Goal: Task Accomplishment & Management: Complete application form

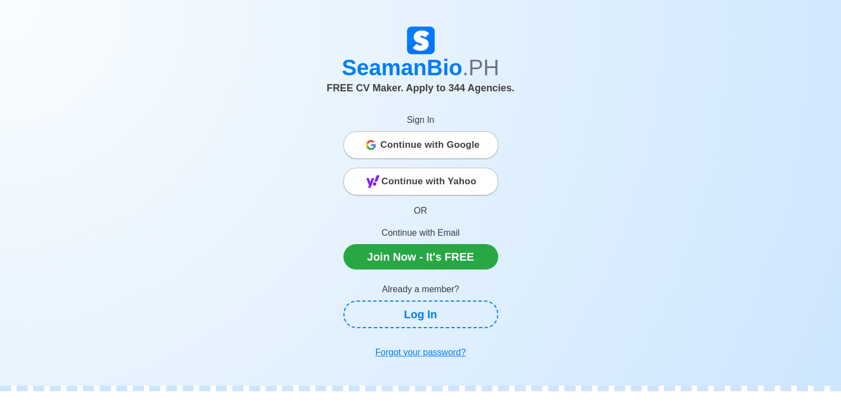
click at [485, 155] on div "Continue with Google" at bounding box center [421, 145] width 154 height 22
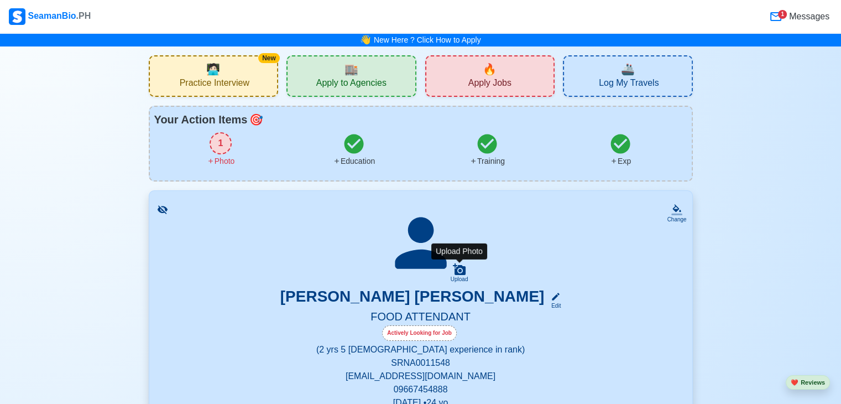
click at [454, 267] on icon at bounding box center [459, 269] width 13 height 12
click at [0, 0] on input "Upload" at bounding box center [0, 0] width 0 height 0
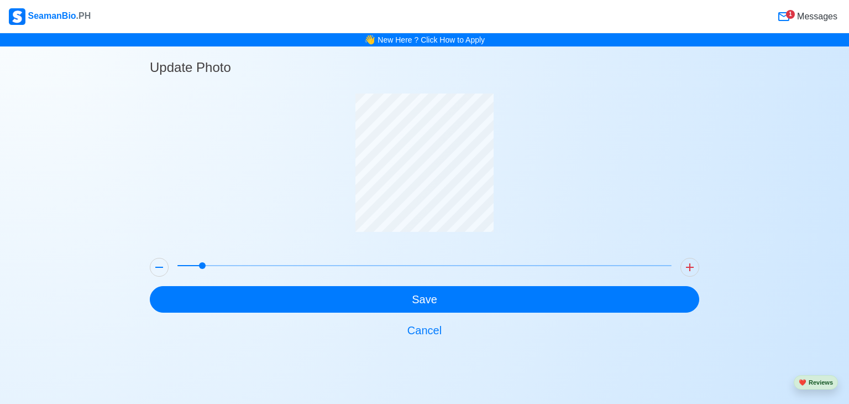
drag, startPoint x: 176, startPoint y: 261, endPoint x: 296, endPoint y: 211, distance: 130.1
click at [199, 263] on span at bounding box center [202, 265] width 7 height 7
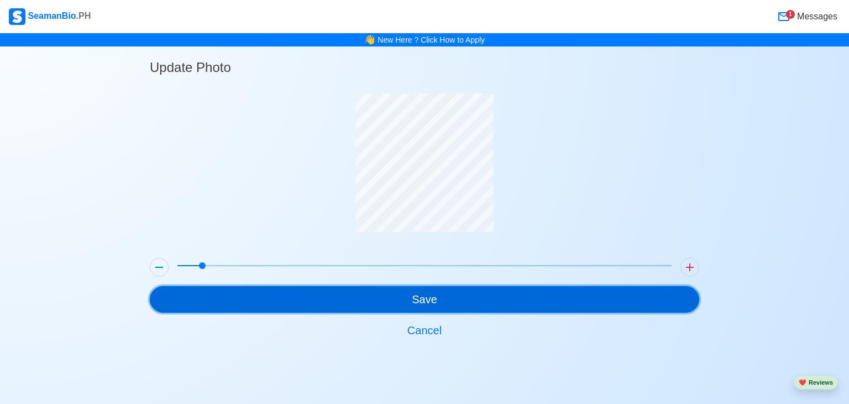
click at [387, 291] on button "Save" at bounding box center [424, 299] width 549 height 27
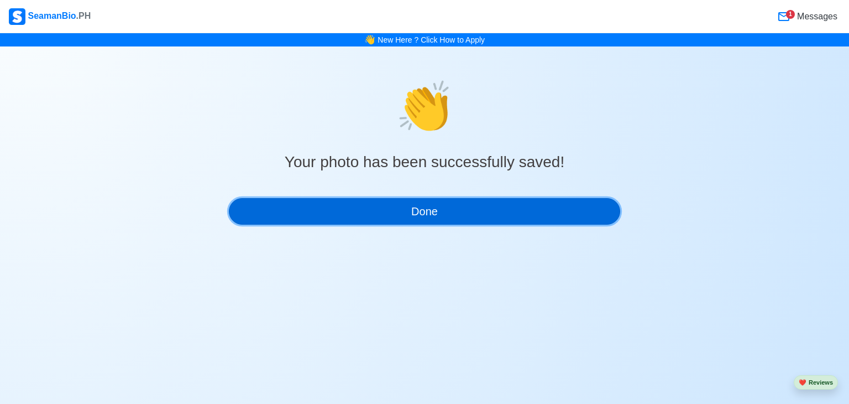
click at [451, 214] on button "Done" at bounding box center [424, 211] width 391 height 27
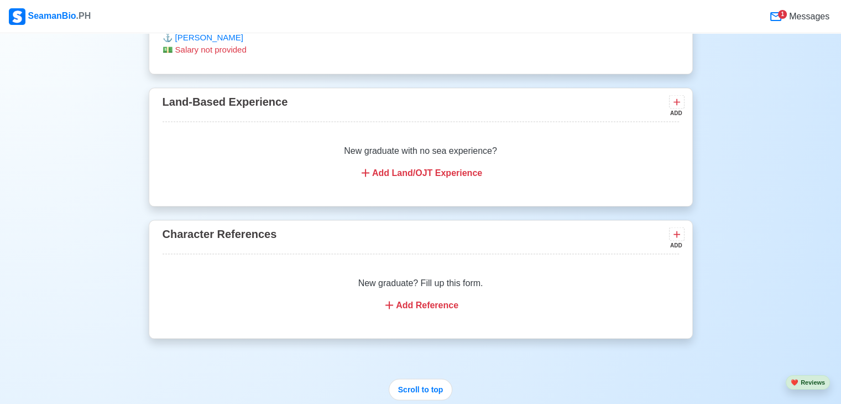
scroll to position [2156, 0]
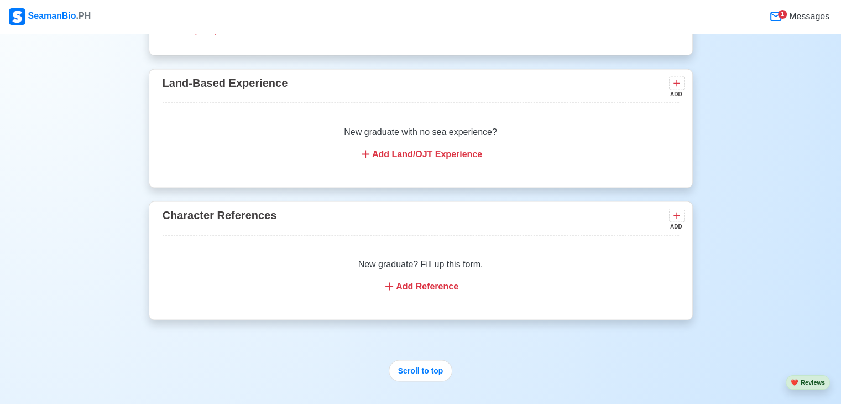
click at [427, 281] on div "Add Reference" at bounding box center [421, 286] width 490 height 13
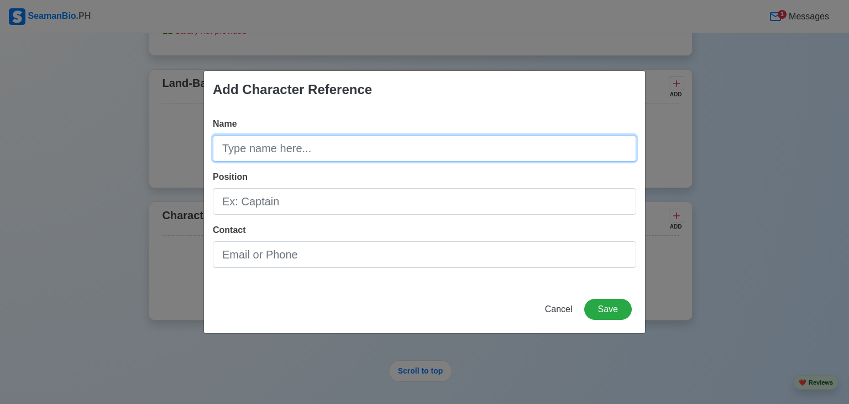
click at [307, 154] on input "Name" at bounding box center [424, 148] width 423 height 27
type input "m"
type input "Mr. Erick Comendador"
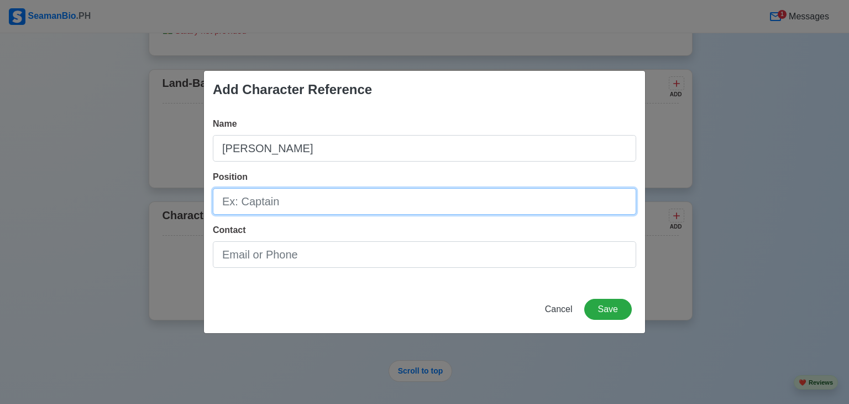
type input "f"
type input "F&B Supervisor"
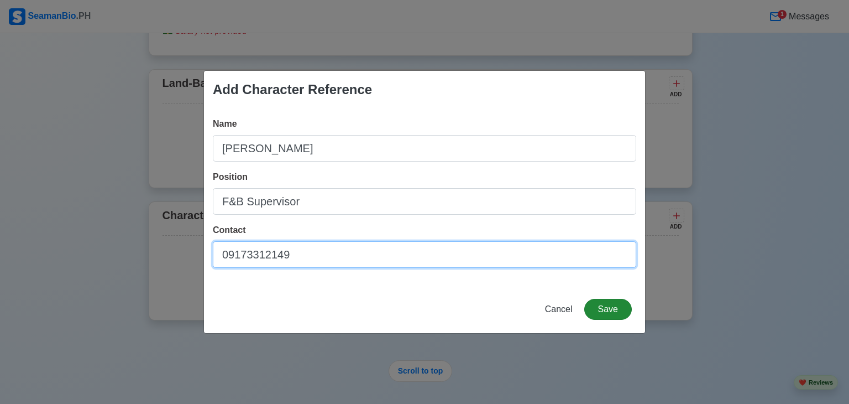
type input "09173312149"
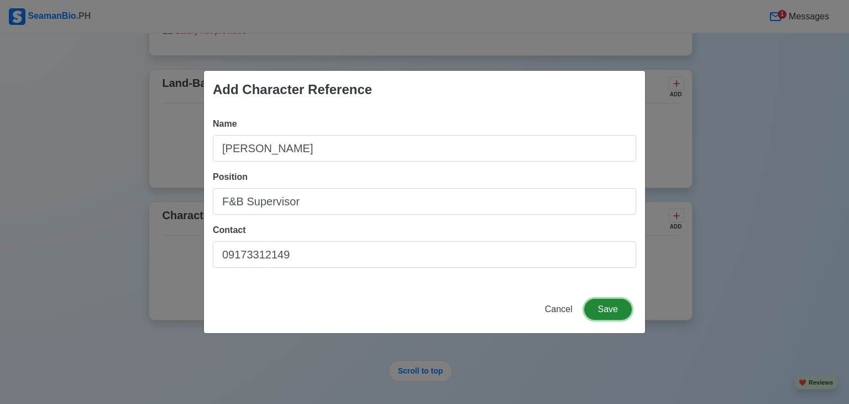
click at [602, 315] on button "Save" at bounding box center [608, 309] width 48 height 21
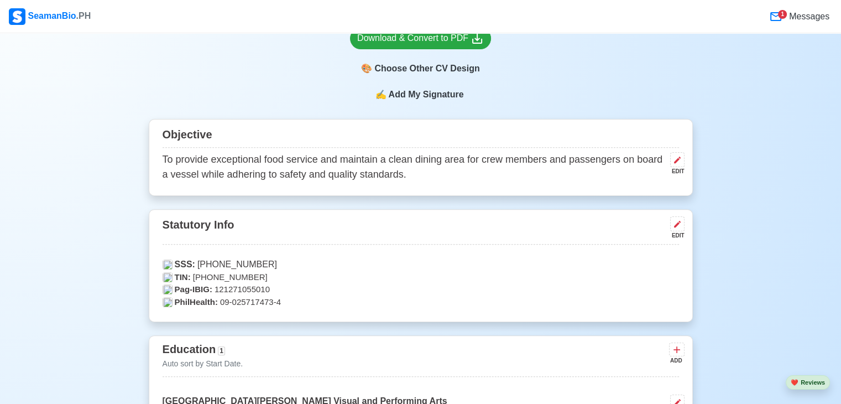
scroll to position [111, 0]
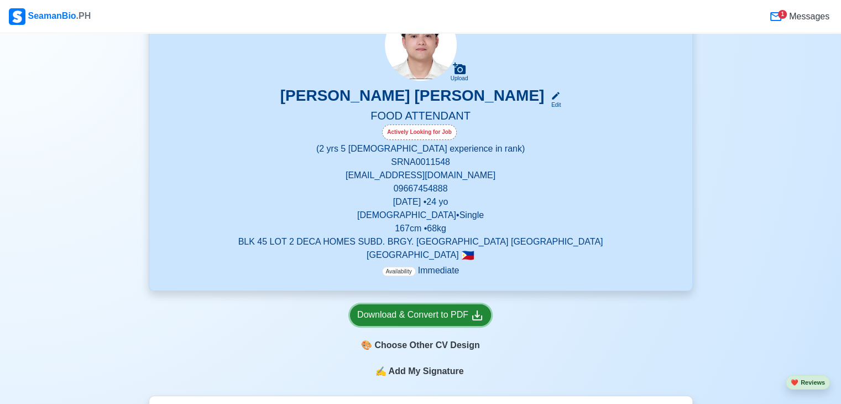
click at [459, 306] on link "Download & Convert to PDF" at bounding box center [420, 315] width 141 height 22
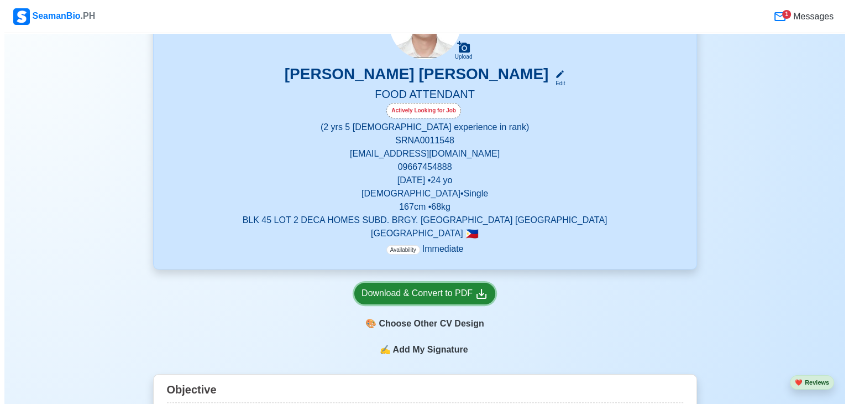
scroll to position [166, 0]
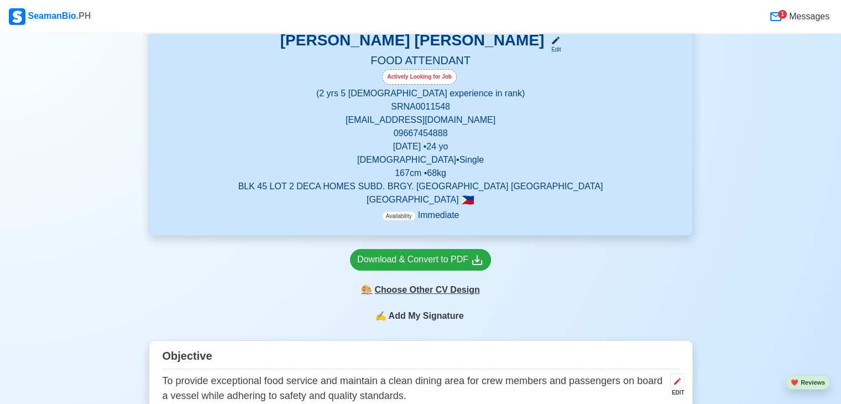
click at [452, 282] on div "🎨 Choose Other CV Design" at bounding box center [420, 289] width 141 height 21
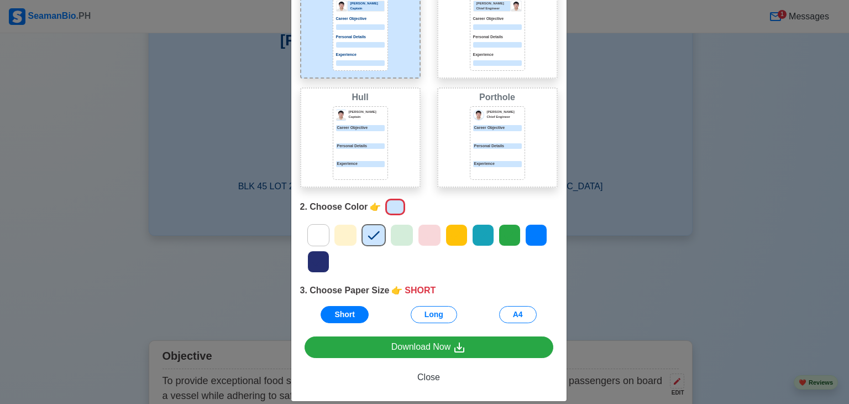
scroll to position [105, 0]
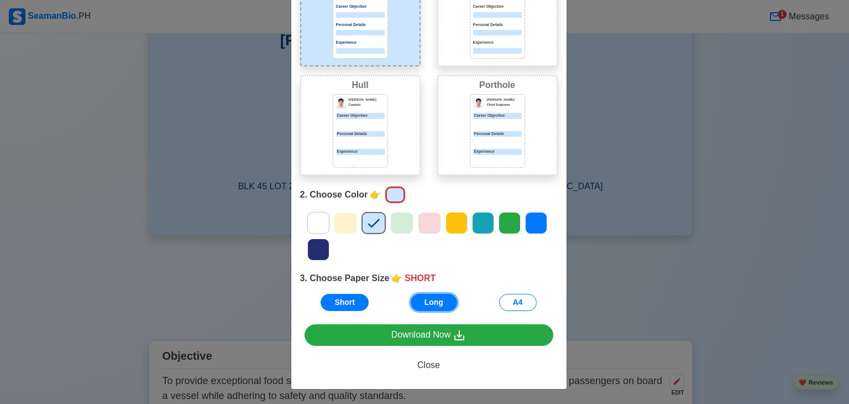
click at [442, 300] on button "Long" at bounding box center [434, 302] width 46 height 17
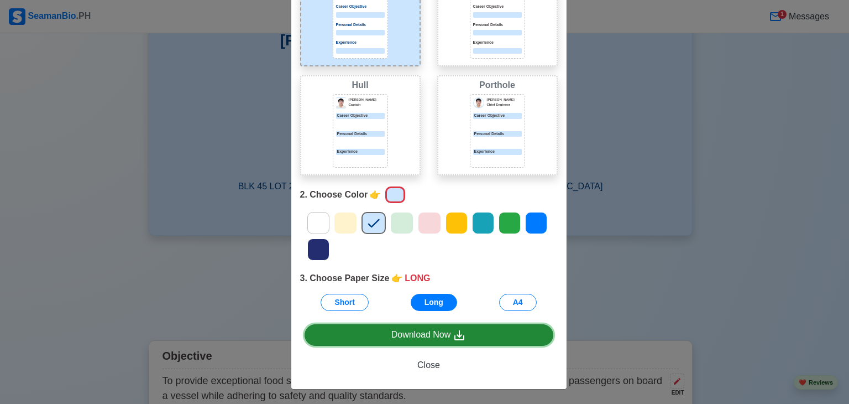
click at [443, 336] on div "Download Now" at bounding box center [428, 335] width 75 height 14
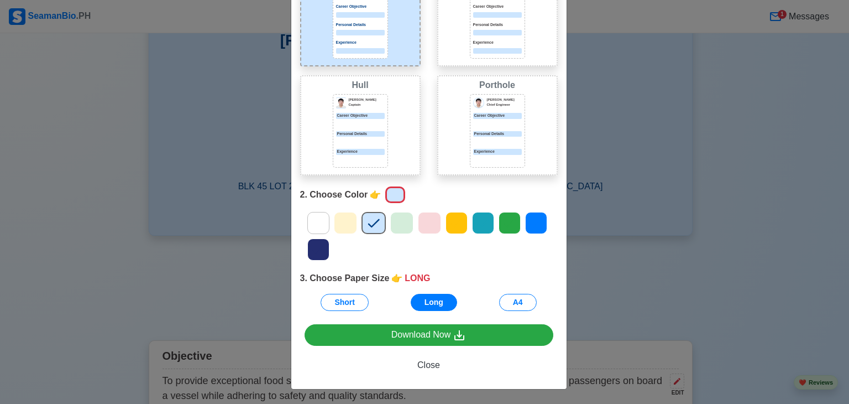
click at [492, 49] on div at bounding box center [497, 51] width 49 height 6
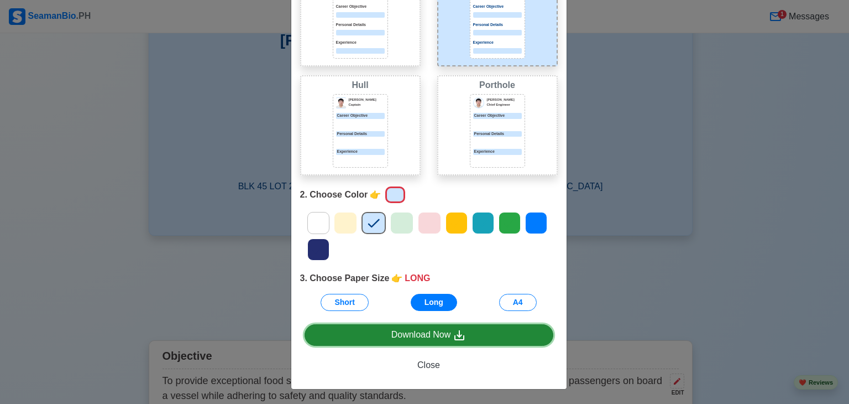
click at [432, 337] on div "Download Now" at bounding box center [428, 335] width 75 height 14
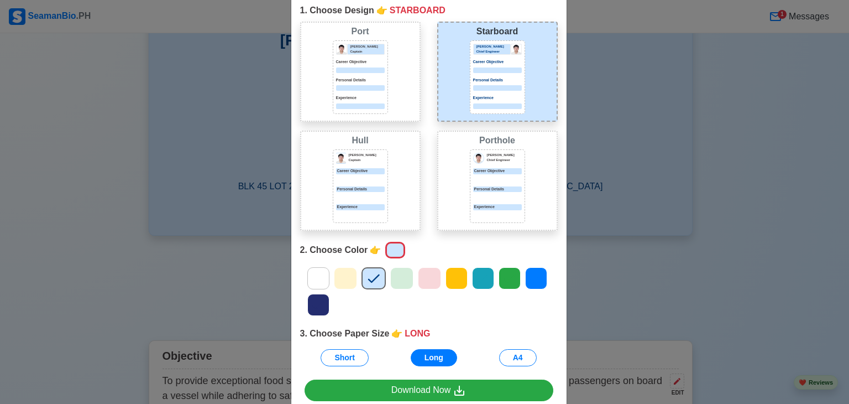
click at [477, 206] on div "Experience" at bounding box center [497, 207] width 49 height 6
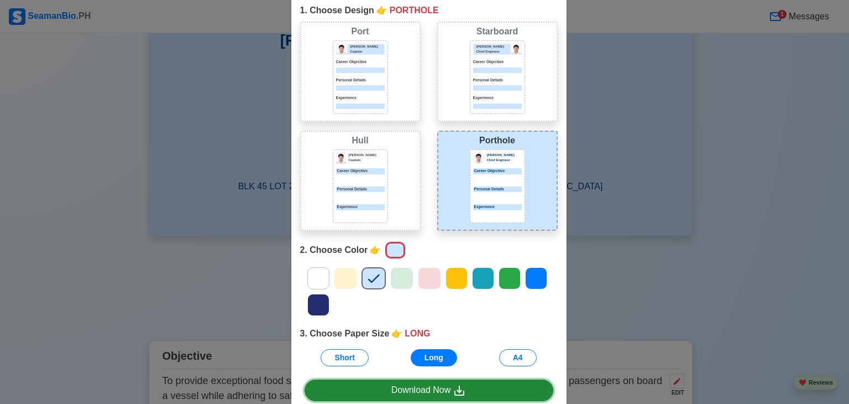
click at [471, 383] on link "Download Now" at bounding box center [429, 390] width 249 height 22
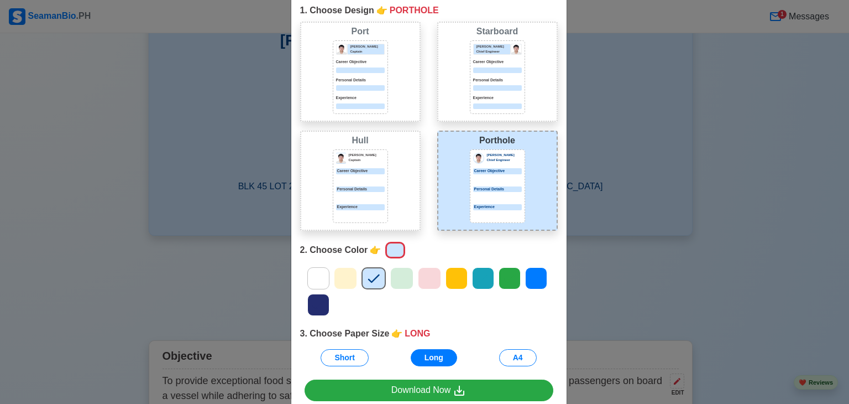
click at [744, 197] on div "Choose Other CV Design × Close 1. Choose Design 👉 PORTHOLE Port Donald Cris Cap…" at bounding box center [424, 202] width 849 height 404
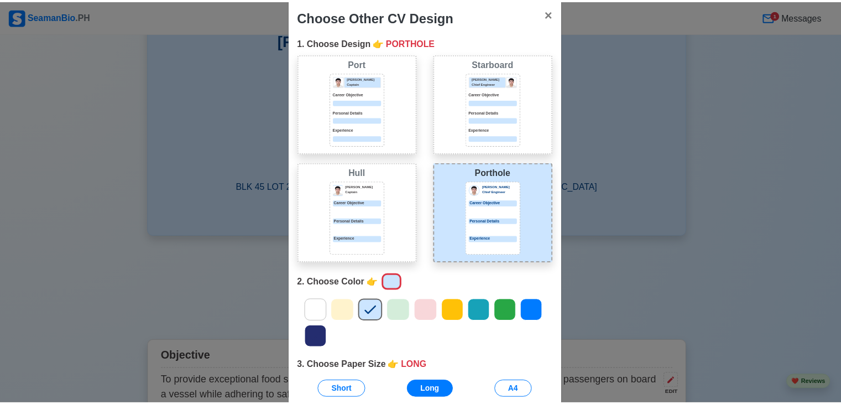
scroll to position [0, 0]
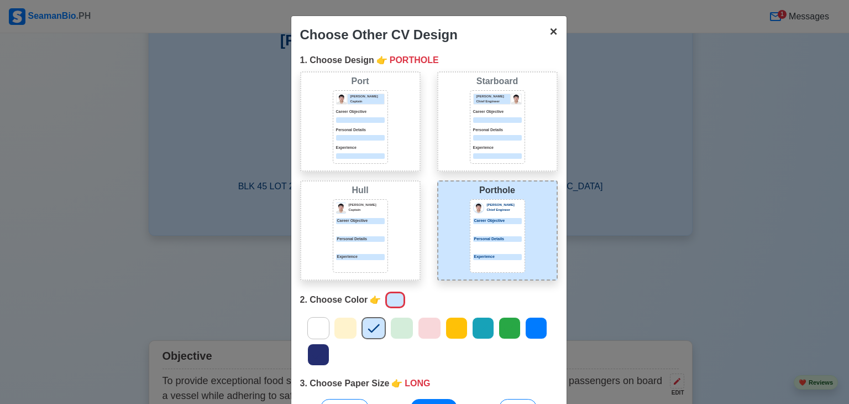
drag, startPoint x: 553, startPoint y: 31, endPoint x: 541, endPoint y: 37, distance: 13.6
click at [553, 31] on button "× Close" at bounding box center [553, 31] width 25 height 31
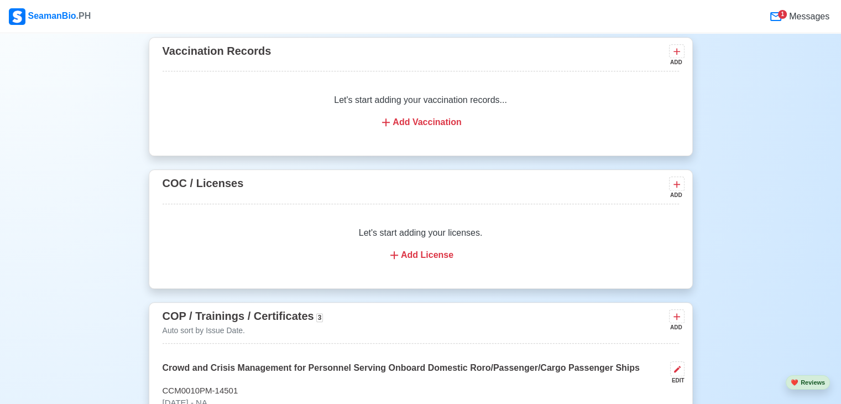
scroll to position [1216, 0]
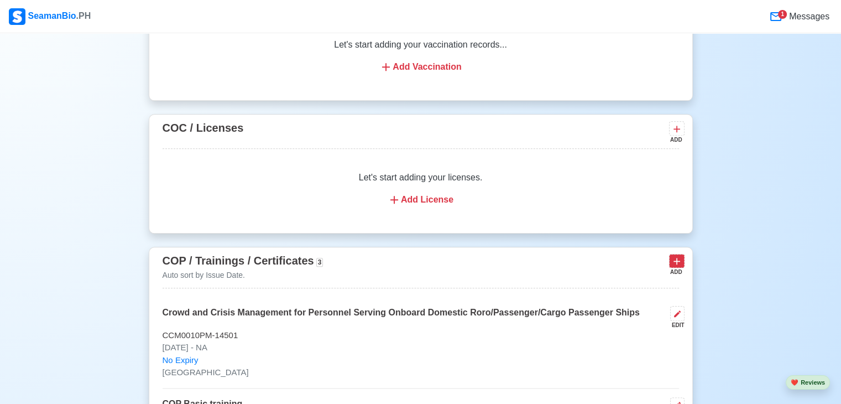
click at [681, 261] on icon at bounding box center [676, 260] width 11 height 11
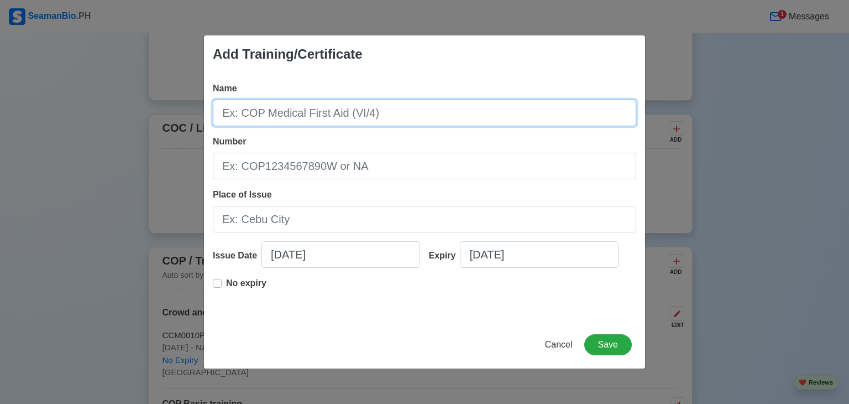
click at [321, 113] on input "Name" at bounding box center [424, 113] width 423 height 27
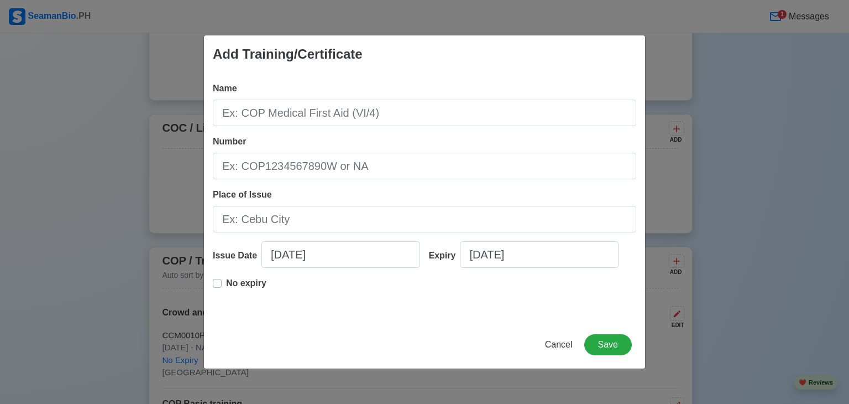
click at [226, 284] on div "No expiry" at bounding box center [240, 287] width 54 height 22
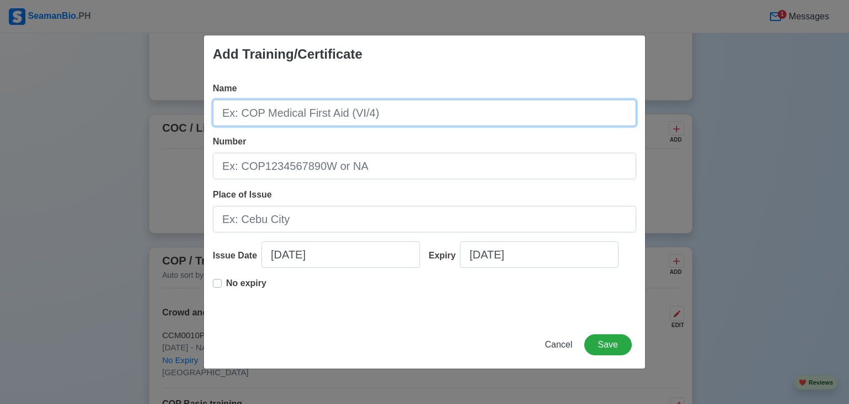
click at [273, 107] on input "Name" at bounding box center [424, 113] width 423 height 27
type input "m"
click at [348, 113] on input "Marine Occupational Saftey and Health" at bounding box center [424, 113] width 423 height 27
click at [447, 123] on input "Marine Occupational Safety and Health" at bounding box center [424, 113] width 423 height 27
type input "Marine Occupational Safety and Health Awareness"
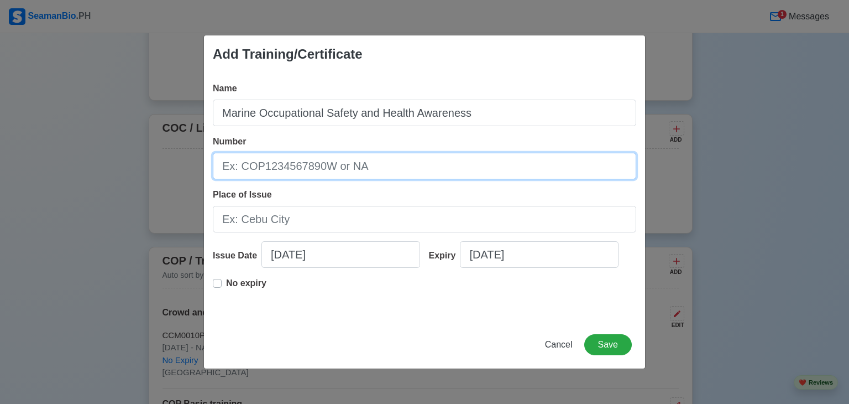
click at [362, 161] on input "Number" at bounding box center [424, 166] width 423 height 27
type input "MOSHAA097-1992"
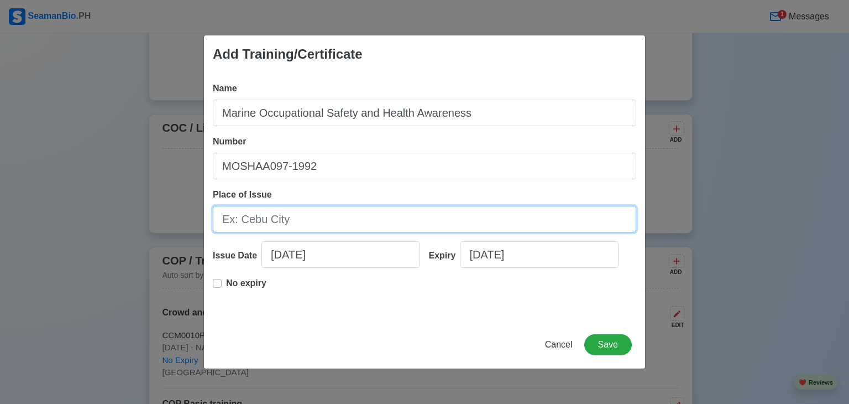
click at [352, 213] on input "Place of Issue" at bounding box center [424, 219] width 423 height 27
type input "[GEOGRAPHIC_DATA]"
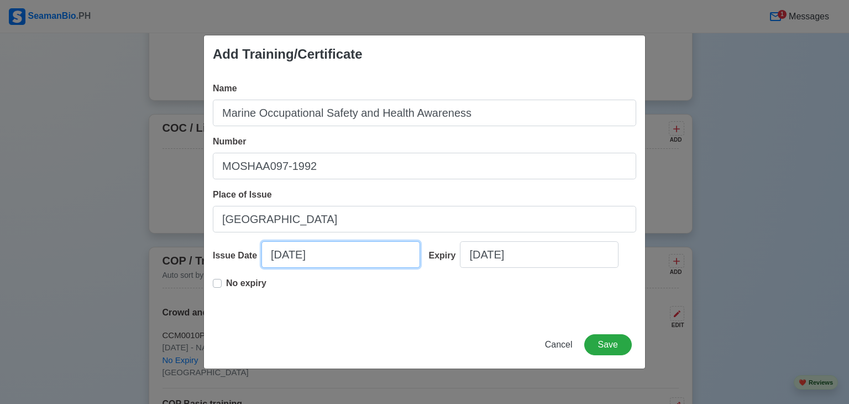
select select "****"
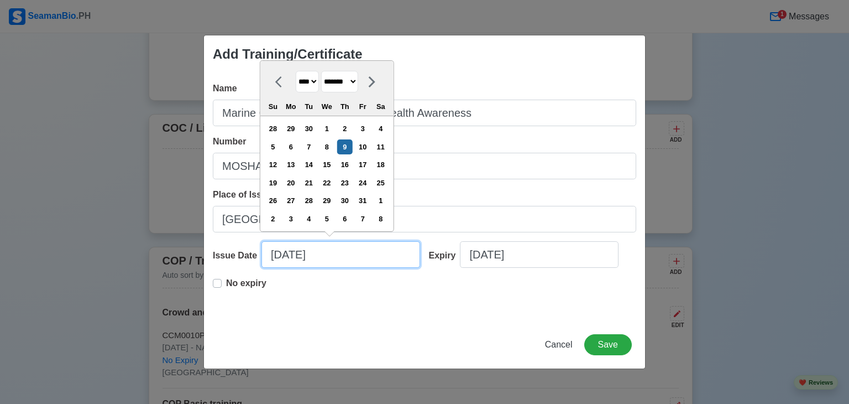
click at [318, 246] on input "10/09/2025" at bounding box center [340, 254] width 159 height 27
click at [341, 83] on select "******* ******** ***** ***** *** **** **** ****** ********* ******* ******** **…" at bounding box center [339, 82] width 37 height 22
select select "*****"
click at [325, 71] on select "******* ******** ***** ***** *** **** **** ****** ********* ******* ******** **…" at bounding box center [339, 82] width 37 height 22
click at [352, 177] on div "24" at bounding box center [344, 182] width 15 height 15
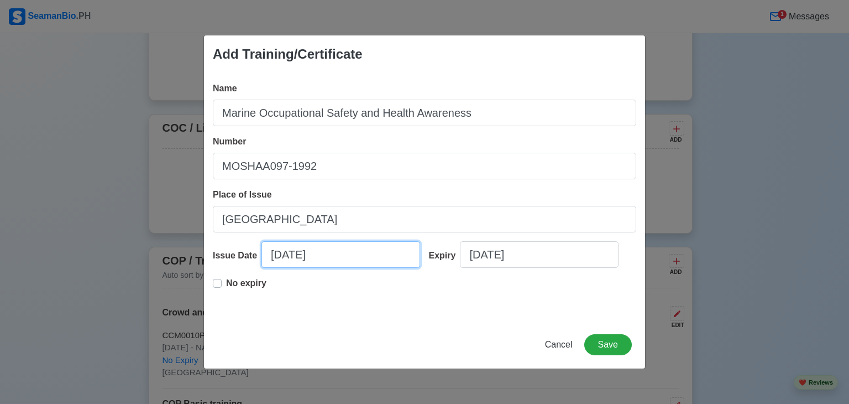
type input "04/24/2024"
click at [226, 279] on label "No expiry" at bounding box center [246, 287] width 40 height 22
type input "04/24/2024"
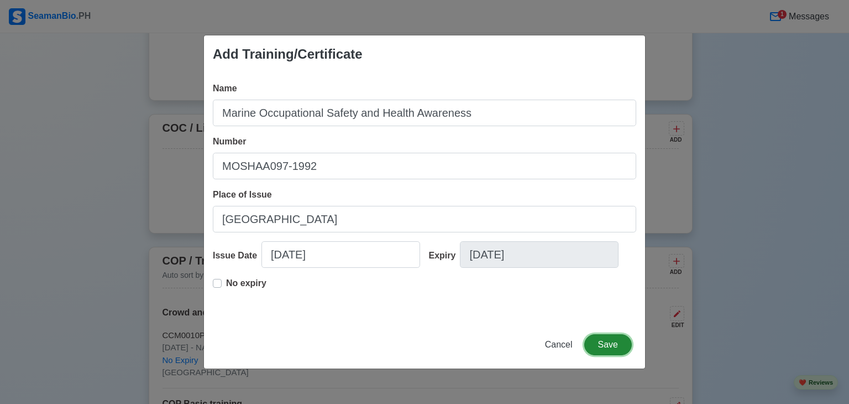
click at [622, 343] on button "Save" at bounding box center [608, 344] width 48 height 21
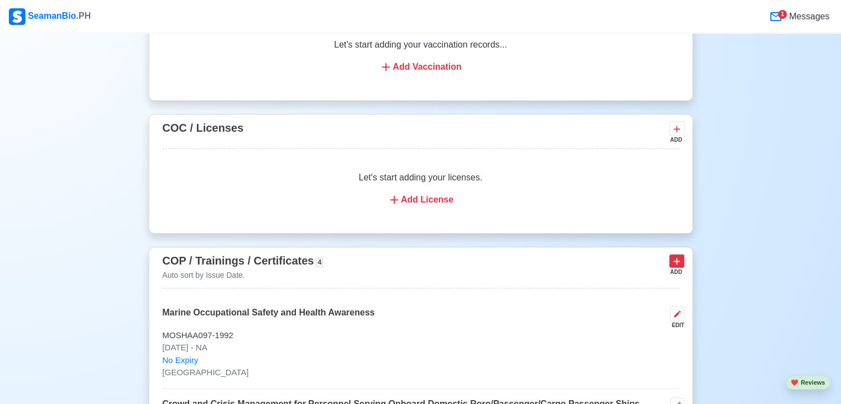
click at [668, 259] on div "COP / Trainings / Certificates 4 Auto sort by Issue Date. ADD" at bounding box center [421, 270] width 516 height 36
click at [680, 266] on icon at bounding box center [676, 260] width 11 height 11
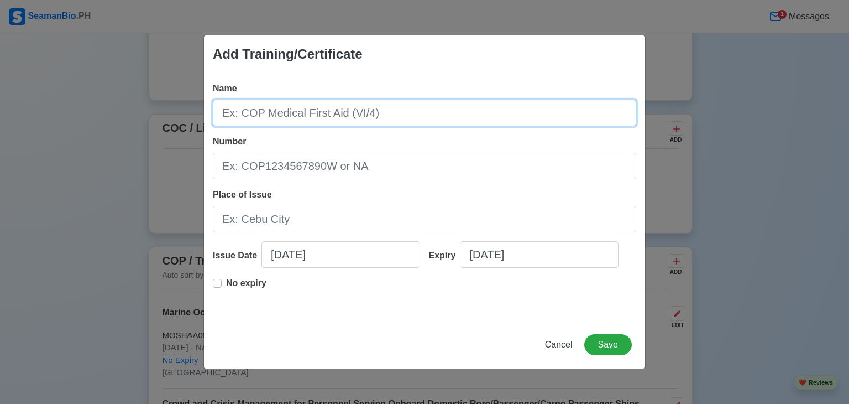
click at [284, 113] on input "Name" at bounding box center [424, 113] width 423 height 27
type input "i"
type input "International Safety Management (ISM) Code for Ratings"
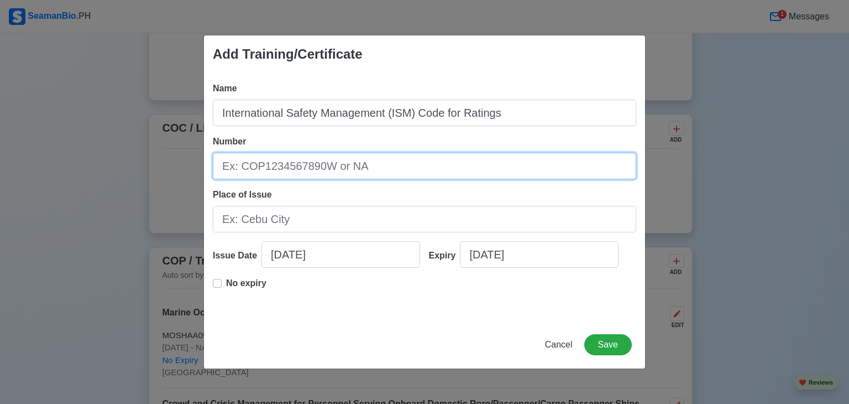
click at [400, 165] on input "Number" at bounding box center [424, 166] width 423 height 27
type input "ISMR096-042024"
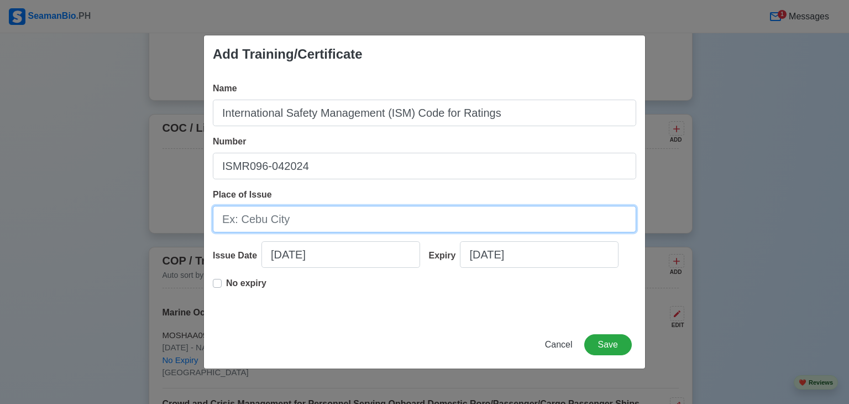
click at [357, 213] on input "Place of Issue" at bounding box center [424, 219] width 423 height 27
type input "[GEOGRAPHIC_DATA]"
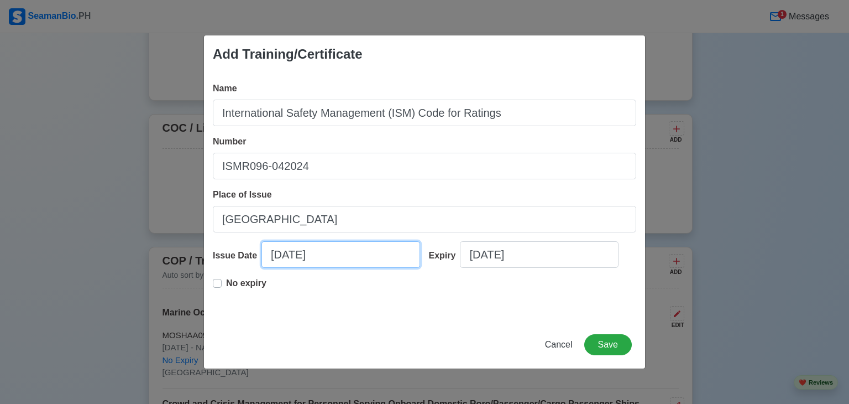
click at [318, 252] on input "10/09/2025" at bounding box center [340, 254] width 159 height 27
select select "****"
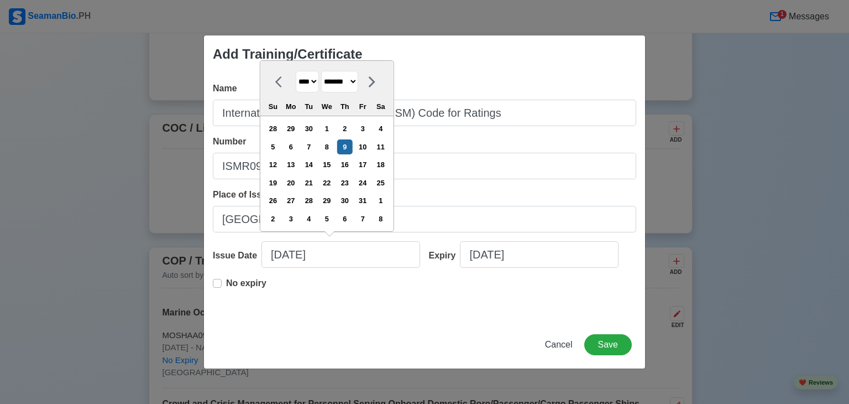
click at [341, 85] on select "******* ******** ***** ***** *** **** **** ****** ********* ******* ******** **…" at bounding box center [339, 82] width 37 height 22
select select "*****"
click at [325, 71] on select "******* ******** ***** ***** *** **** **** ****** ********* ******* ******** **…" at bounding box center [339, 82] width 37 height 22
click at [334, 185] on div "23" at bounding box center [327, 182] width 15 height 15
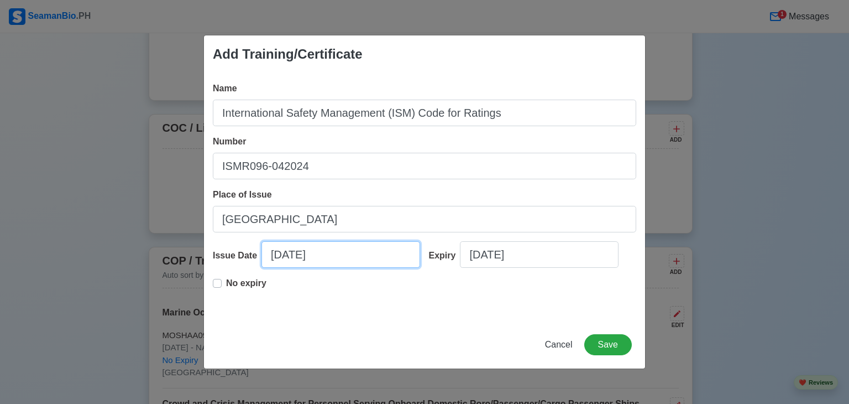
type input "04/23/2024"
click at [253, 283] on p "No expiry" at bounding box center [246, 282] width 40 height 13
type input "04/23/2024"
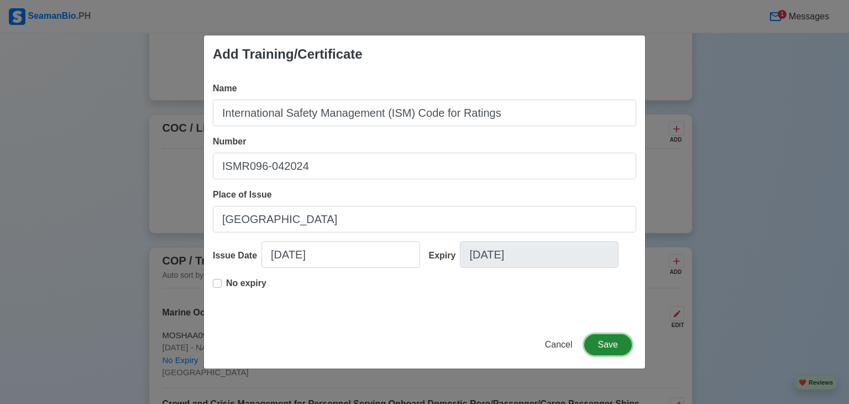
click at [614, 347] on button "Save" at bounding box center [608, 344] width 48 height 21
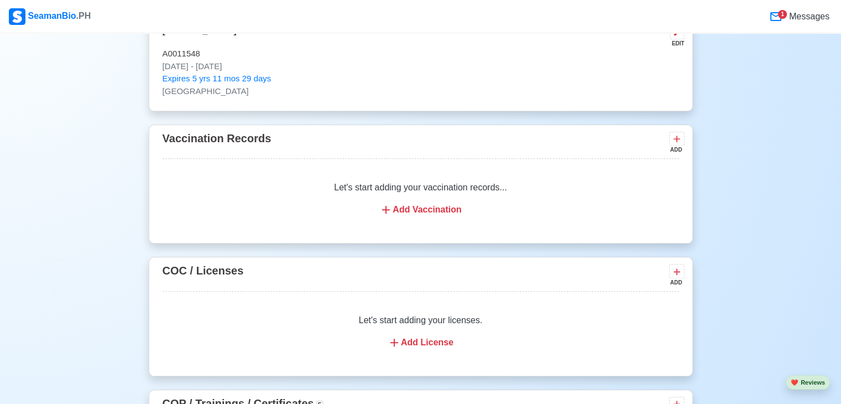
scroll to position [1050, 0]
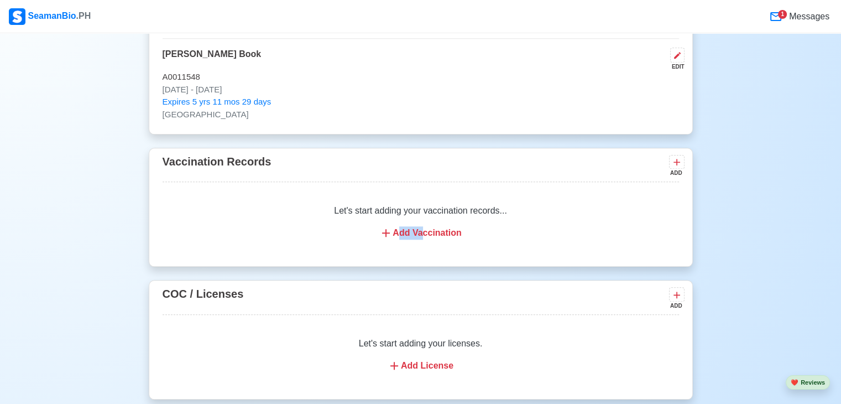
click at [421, 224] on div "Let's start adding your vaccination records... Add Vaccination" at bounding box center [421, 222] width 516 height 62
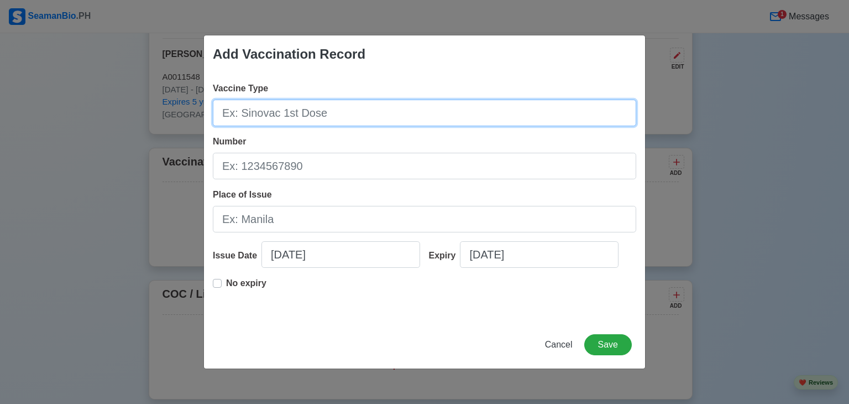
click at [411, 116] on input "Vaccine Type" at bounding box center [424, 113] width 423 height 27
type input "SINOVAC"
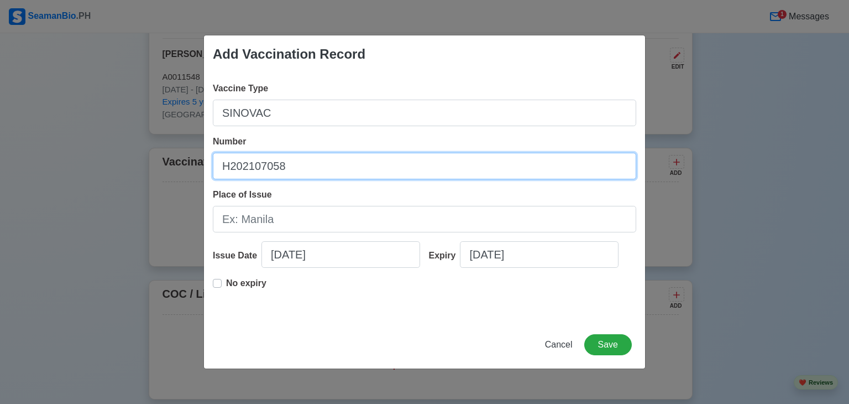
type input "H202107058"
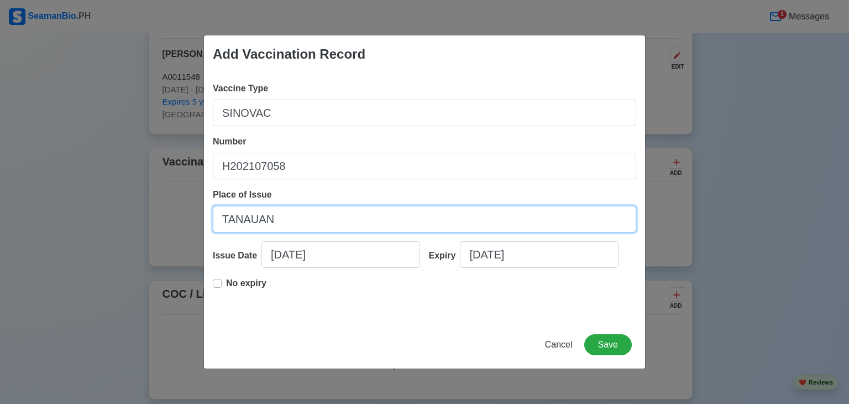
type input "TANAUAN"
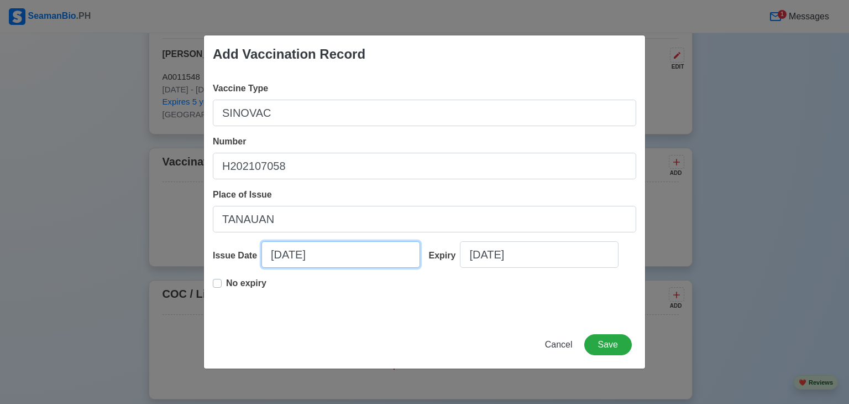
click at [370, 258] on input "10/09/2025" at bounding box center [340, 254] width 159 height 27
select select "****"
select select "*******"
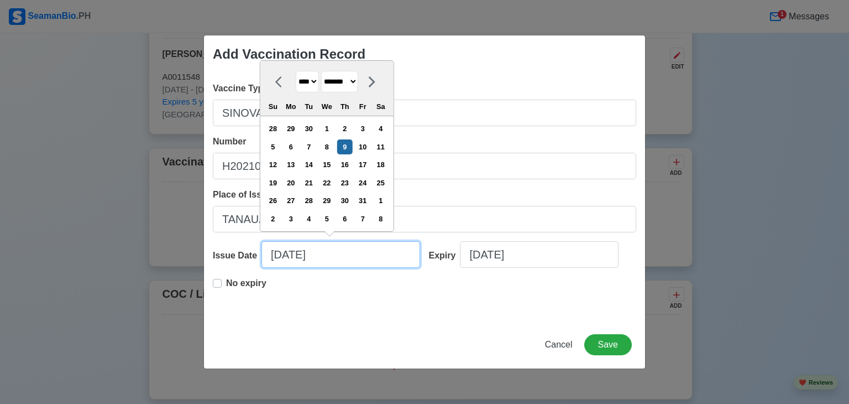
click at [281, 255] on input "10/09/2025" at bounding box center [340, 254] width 159 height 27
type input "1/09/2025"
select select "*******"
type input "08/09/2025"
select select "******"
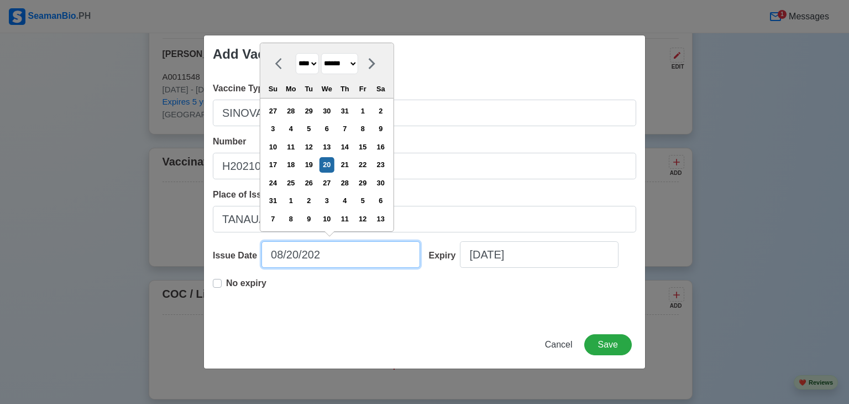
type input "08/20/2021"
select select "****"
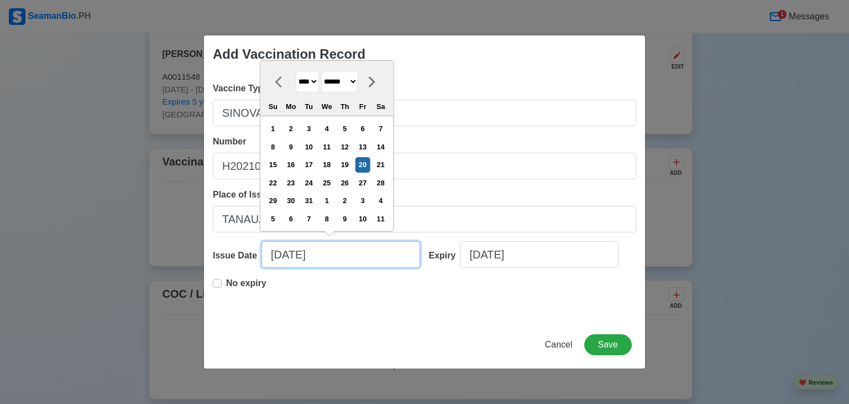
type input "08/20/2021"
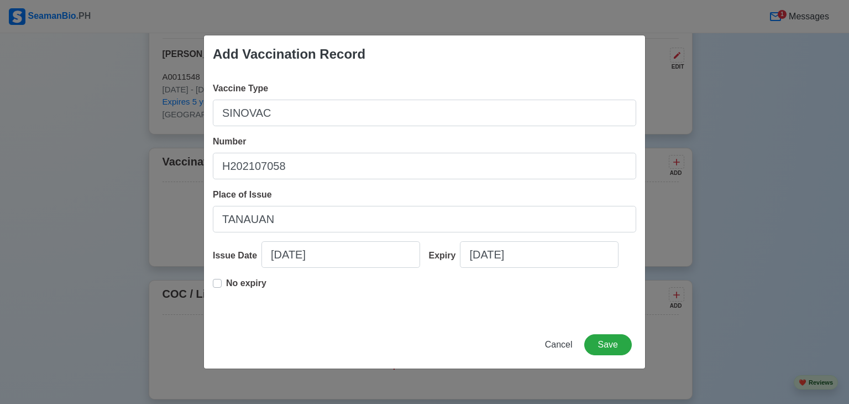
click at [221, 279] on div "No expiry" at bounding box center [240, 287] width 54 height 22
click at [226, 279] on label "No expiry" at bounding box center [246, 287] width 40 height 22
type input "08/20/2021"
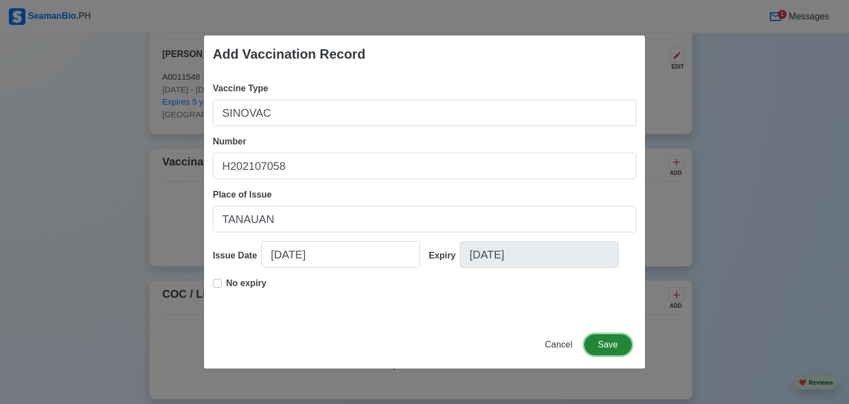
click at [612, 341] on button "Save" at bounding box center [608, 344] width 48 height 21
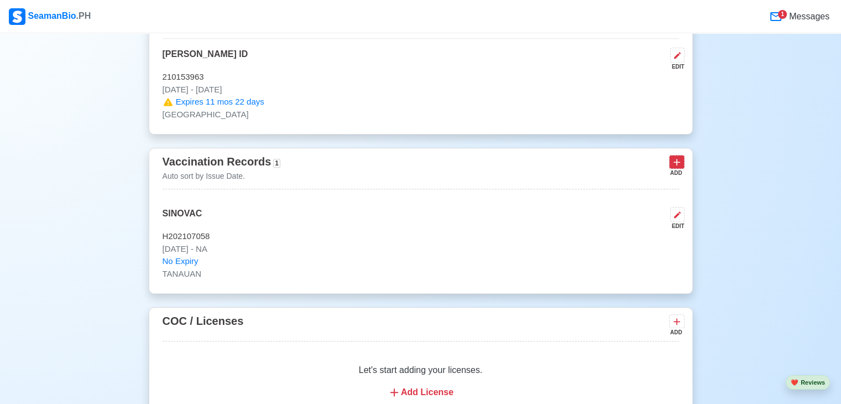
click at [677, 163] on icon at bounding box center [676, 162] width 7 height 7
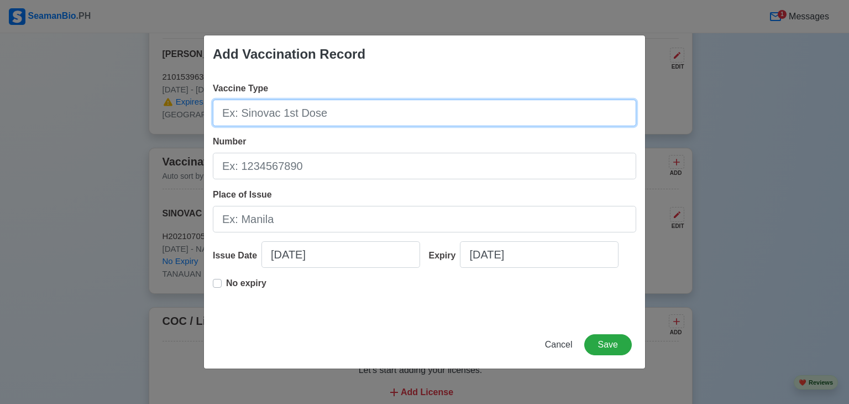
click at [345, 108] on input "Vaccine Type" at bounding box center [424, 113] width 423 height 27
type input "SINOVAC"
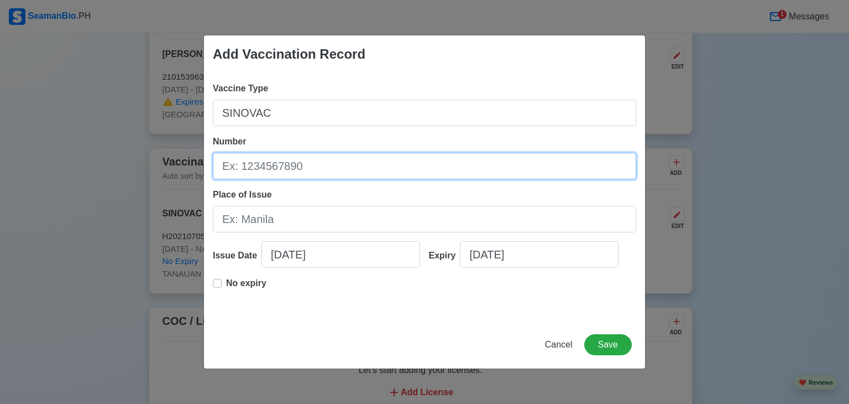
click at [366, 164] on input "Number" at bounding box center [424, 166] width 423 height 27
type input "J20210809"
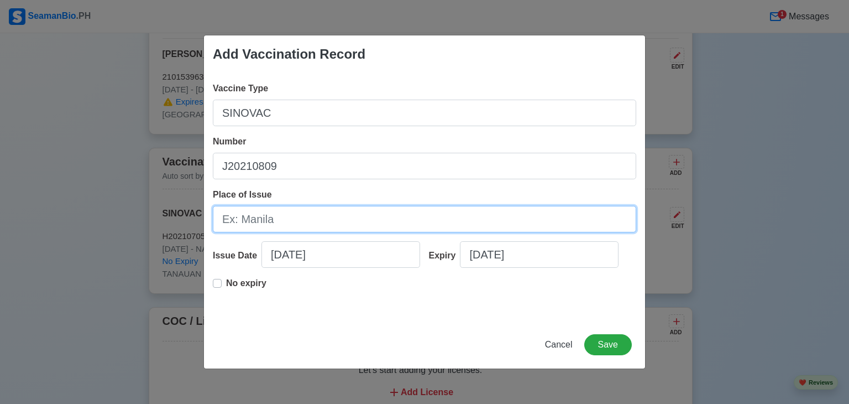
click at [396, 214] on input "Place of Issue" at bounding box center [424, 219] width 423 height 27
type input "TANAUAN"
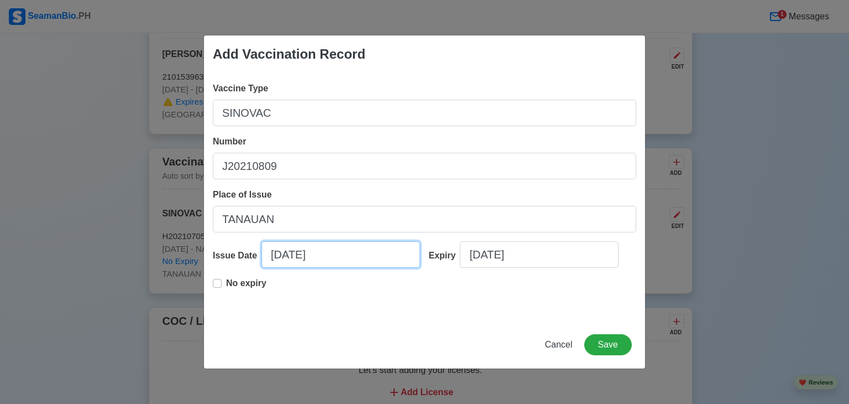
click at [278, 255] on input "10/09/2025" at bounding box center [340, 254] width 159 height 27
select select "****"
select select "*******"
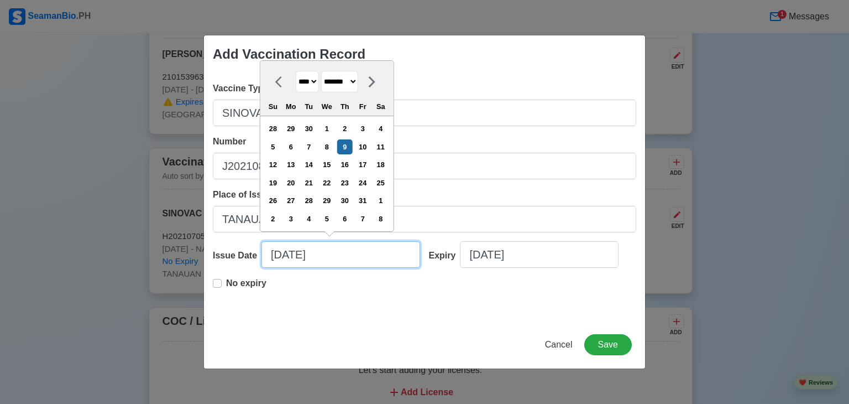
type input "1/09/2025"
select select "*******"
type input "09/09/2025"
select select "*********"
type input "09/17/2021"
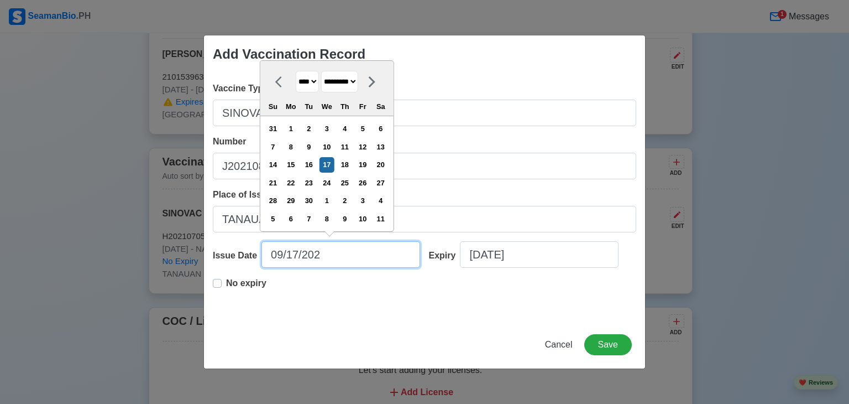
select select "****"
type input "09/17/2021"
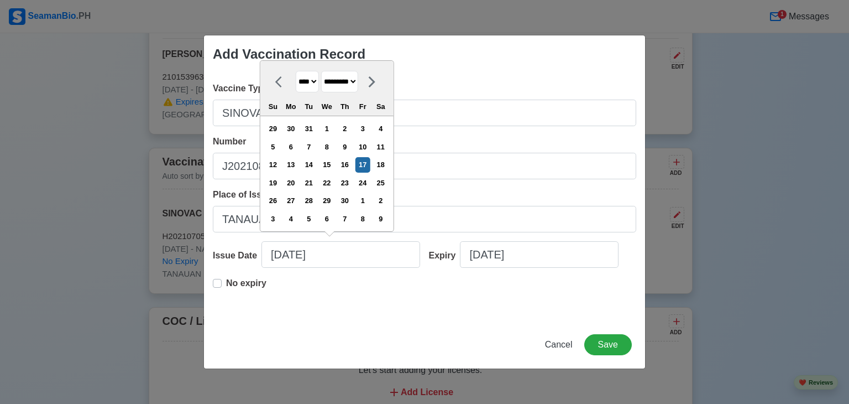
click at [226, 280] on label "No expiry" at bounding box center [246, 287] width 40 height 22
type input "09/17/2021"
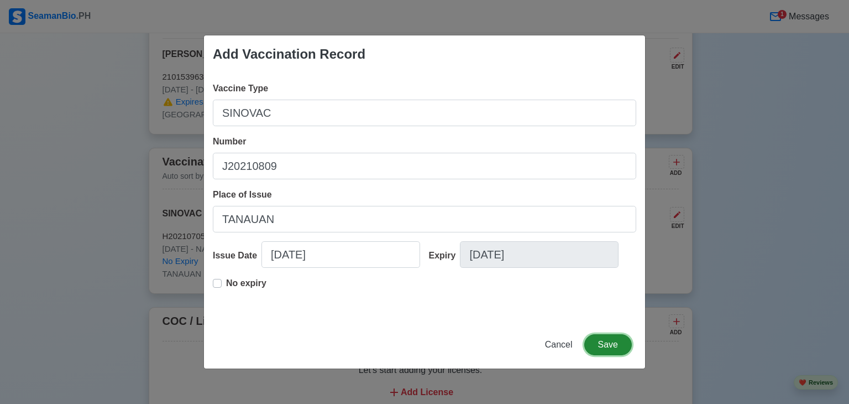
click at [605, 349] on button "Save" at bounding box center [608, 344] width 48 height 21
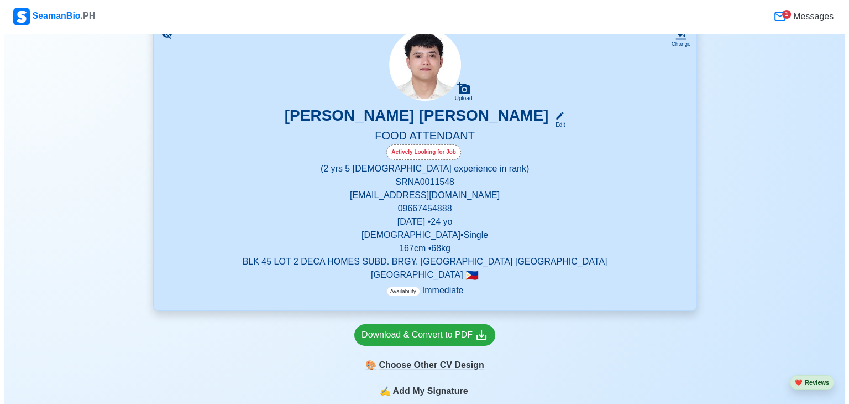
scroll to position [111, 0]
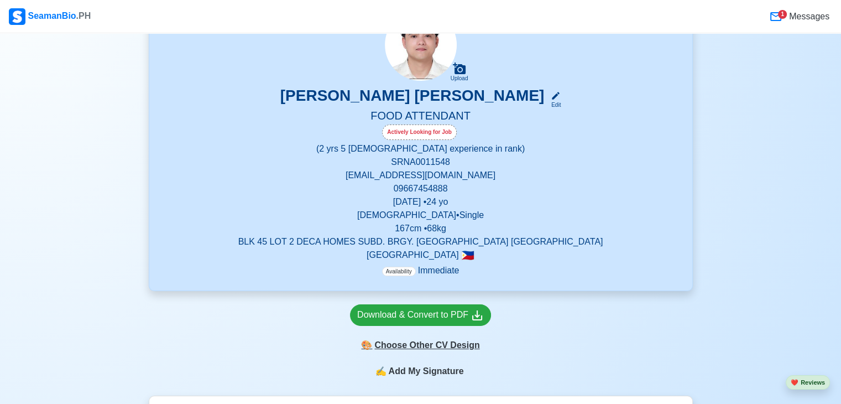
click at [444, 350] on div "🎨 Choose Other CV Design" at bounding box center [420, 344] width 141 height 21
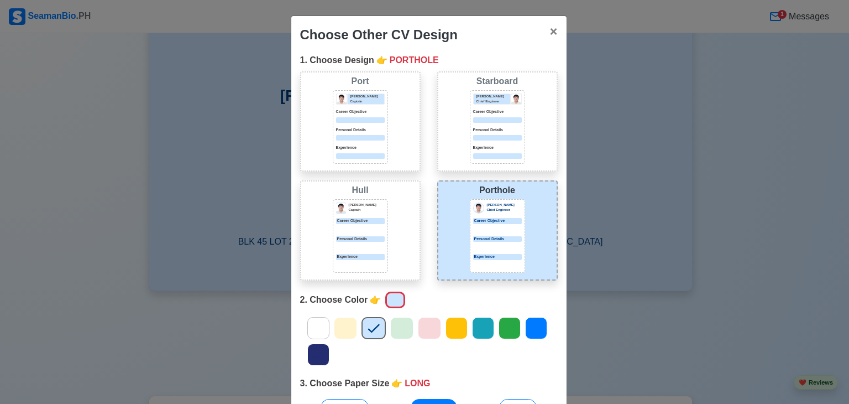
click at [341, 142] on div "Donald Cris Captain Career Objective Personal Details Experience" at bounding box center [360, 127] width 55 height 74
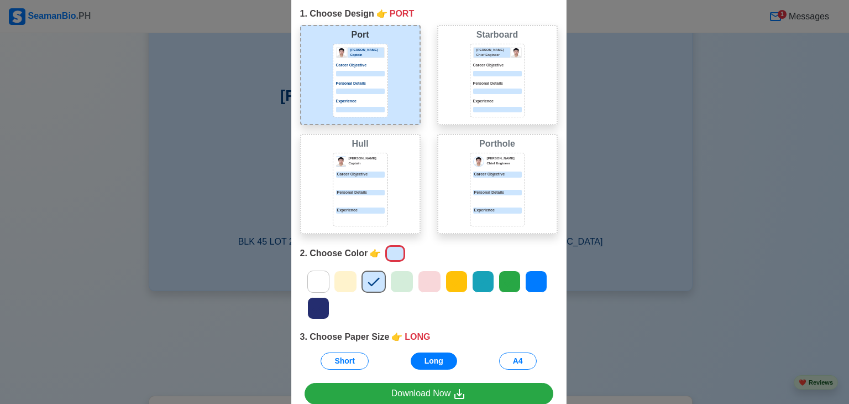
scroll to position [0, 0]
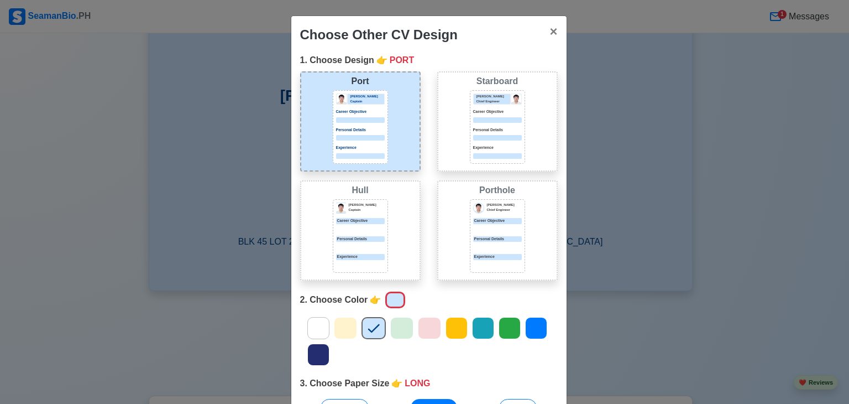
click at [458, 128] on div "Starboard Jeffrey Gil Chief Engineer Career Objective Personal Details Experien…" at bounding box center [497, 121] width 121 height 100
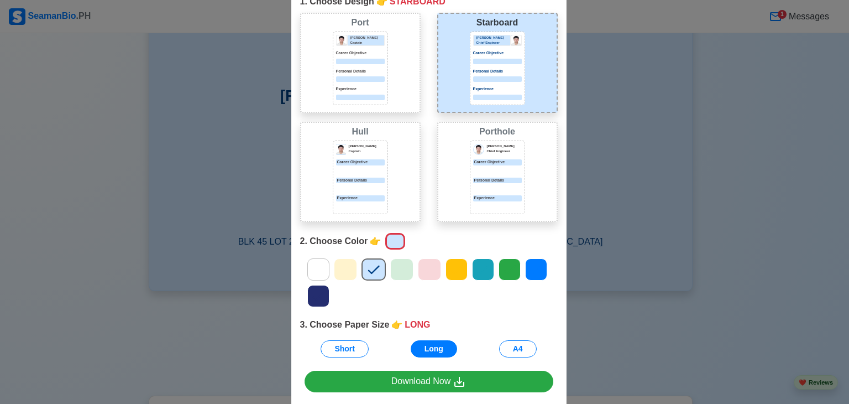
scroll to position [105, 0]
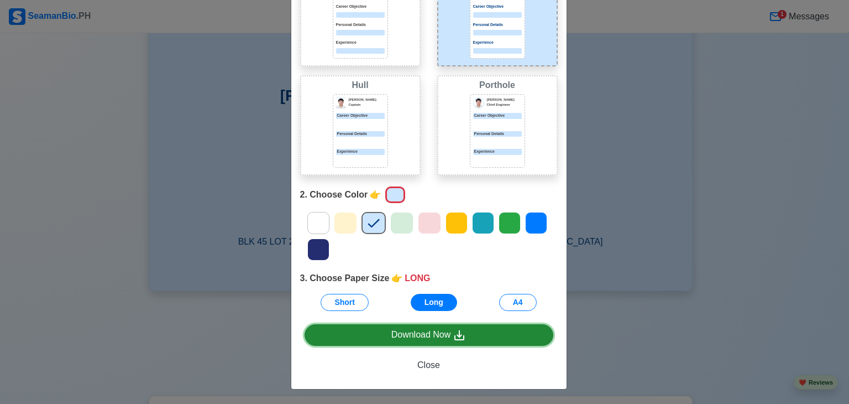
click at [442, 332] on div "Download Now" at bounding box center [428, 335] width 75 height 14
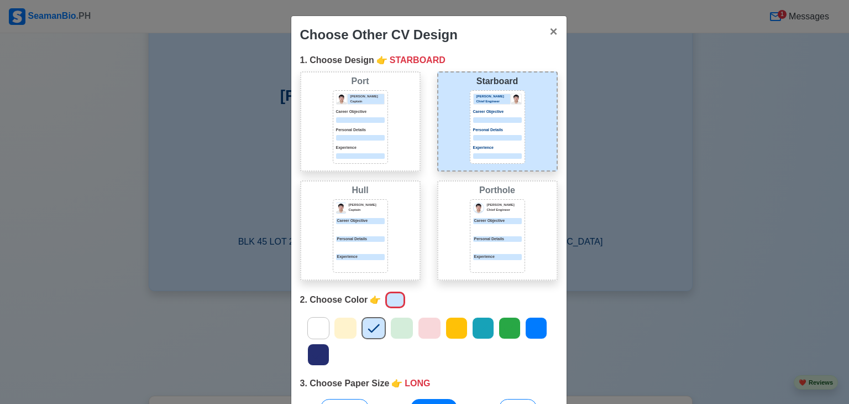
click at [376, 132] on p "Personal Details" at bounding box center [360, 130] width 49 height 6
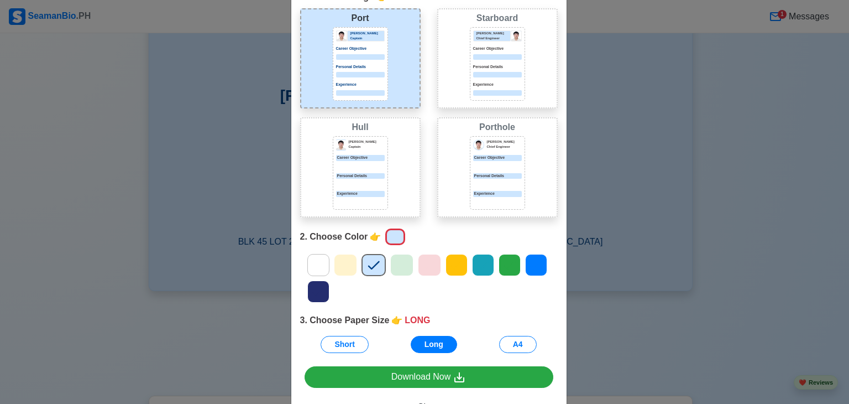
scroll to position [105, 0]
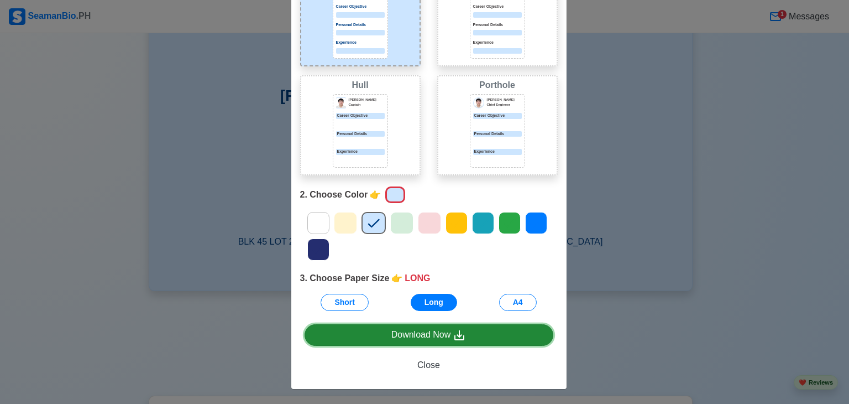
click at [446, 332] on div "Download Now" at bounding box center [428, 335] width 75 height 14
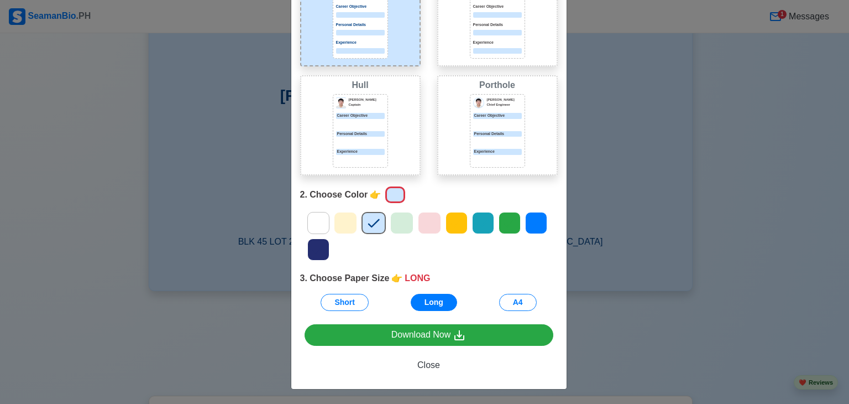
drag, startPoint x: 312, startPoint y: 218, endPoint x: 347, endPoint y: 238, distance: 39.4
click at [312, 218] on icon at bounding box center [318, 222] width 17 height 17
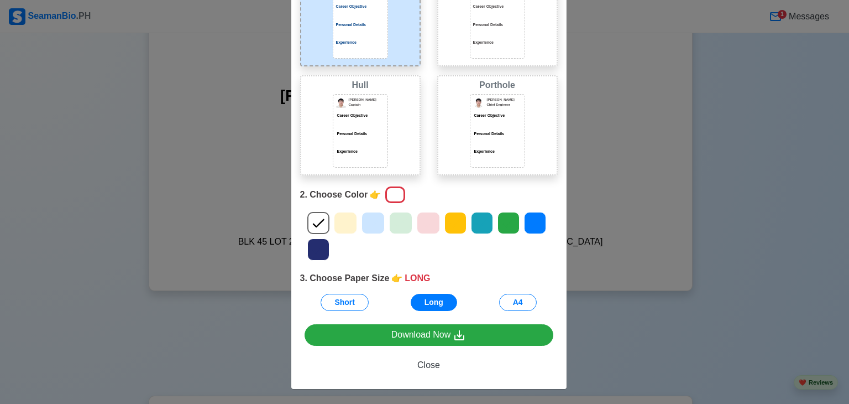
drag, startPoint x: 380, startPoint y: 132, endPoint x: 441, endPoint y: 292, distance: 171.5
click at [379, 132] on p "Personal Details" at bounding box center [360, 134] width 49 height 6
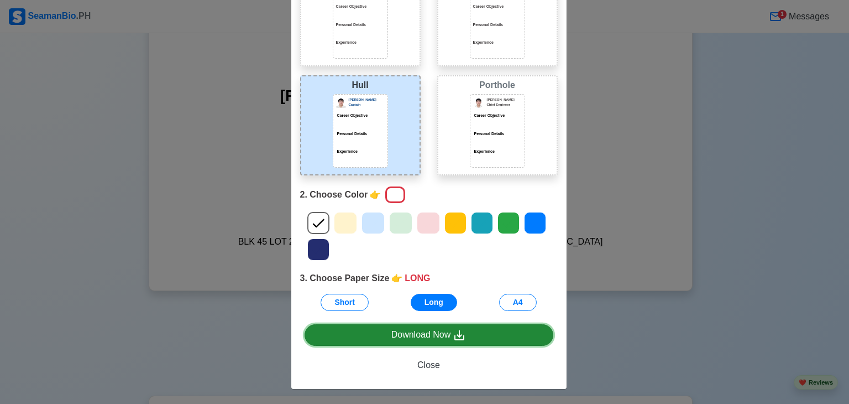
click at [436, 341] on div "Download Now" at bounding box center [428, 335] width 75 height 14
